Goal: Task Accomplishment & Management: Manage account settings

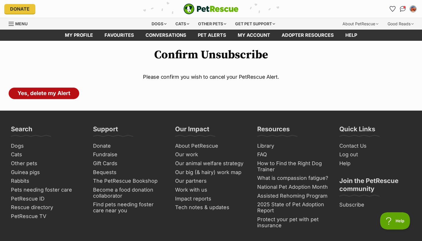
click at [30, 92] on link "Yes, delete my Alert" at bounding box center [44, 93] width 71 height 11
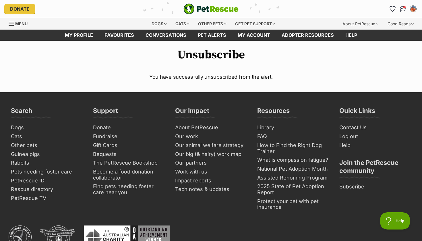
click at [415, 10] on img "My account" at bounding box center [413, 8] width 7 height 7
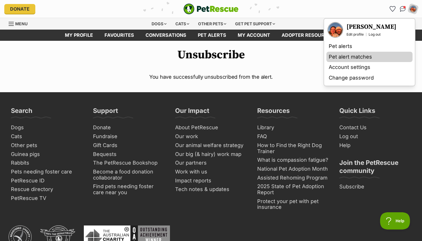
click at [362, 59] on link "Pet alert matches" at bounding box center [370, 57] width 86 height 11
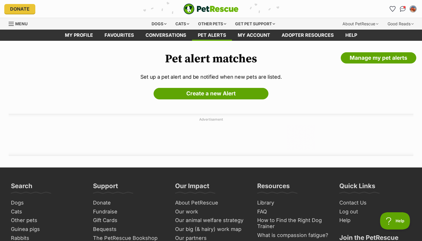
click at [414, 8] on img "My account" at bounding box center [413, 8] width 7 height 7
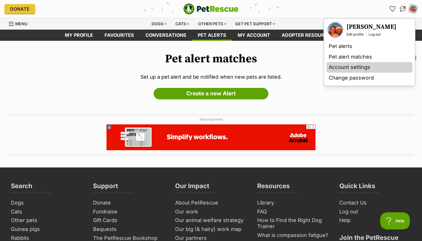
click at [373, 65] on link "Account settings" at bounding box center [370, 67] width 86 height 11
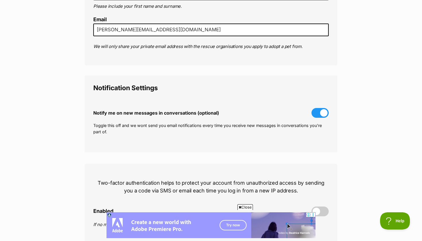
click at [319, 113] on span at bounding box center [320, 113] width 17 height 10
click at [0, 0] on input "Notify me on new messages in conversations (optional)" at bounding box center [0, 0] width 0 height 0
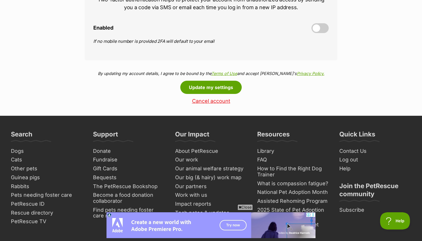
scroll to position [287, 0]
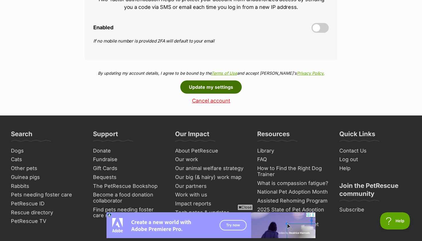
click at [218, 87] on button "Update my settings" at bounding box center [210, 86] width 61 height 13
